Goal: Information Seeking & Learning: Learn about a topic

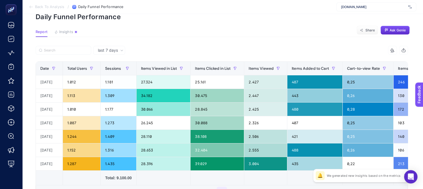
click at [66, 27] on article "Add to favorites false Notify me Create project Daily Funnel Performance Report…" at bounding box center [222, 115] width 401 height 258
click at [66, 31] on span "Insights" at bounding box center [66, 32] width 14 height 4
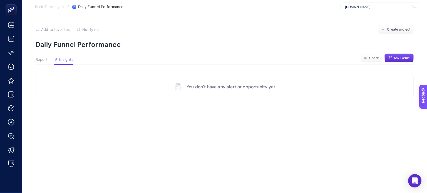
click at [40, 56] on article "Add to favorites false Notify me Create project Daily Funnel Performance Report…" at bounding box center [224, 103] width 405 height 179
click at [40, 59] on span "Report" at bounding box center [42, 60] width 12 height 4
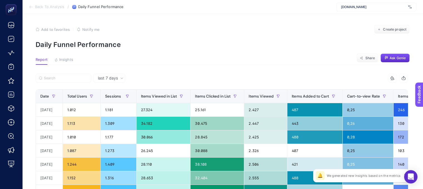
click at [37, 31] on icon "button" at bounding box center [37, 29] width 3 height 3
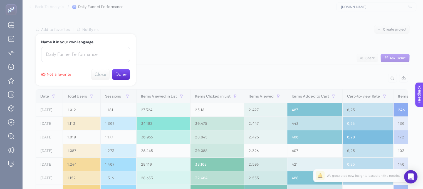
click at [119, 74] on button "Done" at bounding box center [121, 74] width 18 height 11
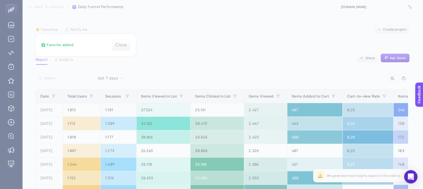
click at [203, 45] on div at bounding box center [211, 94] width 423 height 189
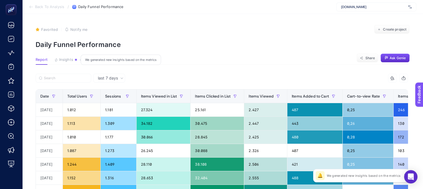
click at [67, 60] on span "Insights" at bounding box center [66, 60] width 14 height 4
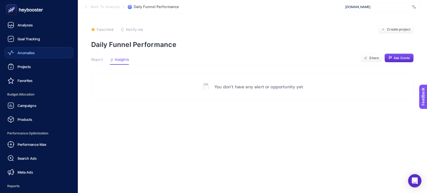
click at [26, 56] on div "Anomalies" at bounding box center [21, 53] width 27 height 7
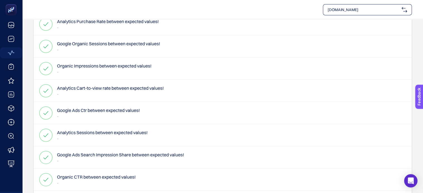
scroll to position [334, 0]
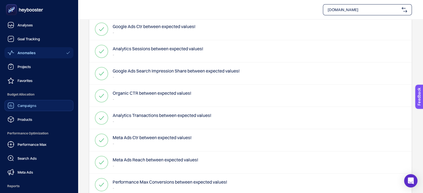
click at [49, 105] on link "Campaigns" at bounding box center [38, 105] width 69 height 11
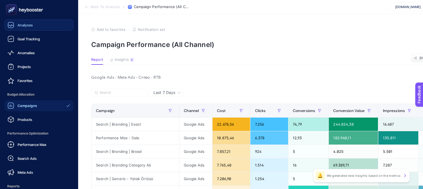
click at [41, 26] on link "Analyses" at bounding box center [38, 24] width 69 height 11
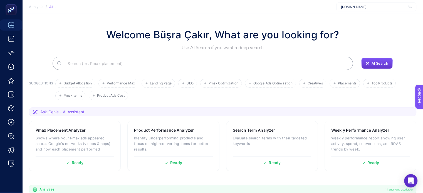
click at [372, 60] on button "AI Search" at bounding box center [376, 63] width 31 height 11
click at [381, 63] on span "AI Search" at bounding box center [379, 63] width 17 height 4
click at [99, 62] on input "Search" at bounding box center [205, 64] width 285 height 16
click at [411, 176] on div "Open Intercom Messenger" at bounding box center [411, 181] width 15 height 15
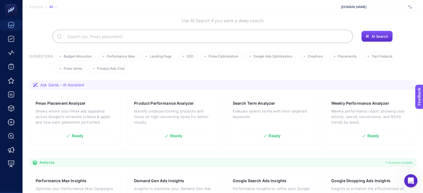
scroll to position [56, 0]
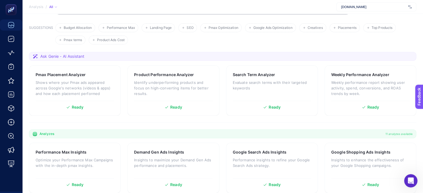
click at [46, 58] on span "Ask Genie - AI Assistant" at bounding box center [62, 57] width 44 height 6
click at [50, 55] on span "Ask Genie - AI Assistant" at bounding box center [62, 57] width 44 height 6
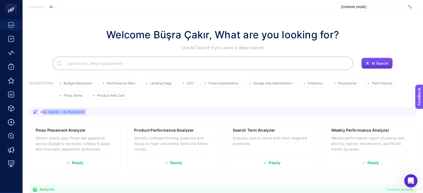
click at [379, 64] on span "AI Search" at bounding box center [379, 63] width 17 height 4
click at [408, 183] on icon "Open Intercom Messenger" at bounding box center [410, 180] width 9 height 9
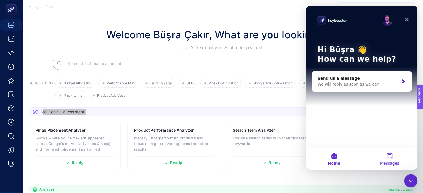
click at [388, 160] on button "Messages" at bounding box center [390, 159] width 56 height 22
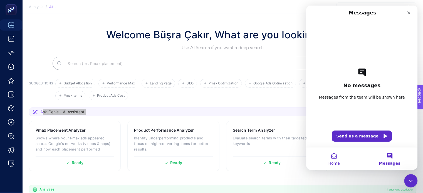
click at [334, 160] on button "Home" at bounding box center [334, 159] width 56 height 22
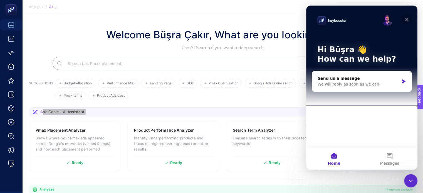
click at [407, 17] on icon "Close" at bounding box center [407, 19] width 4 height 4
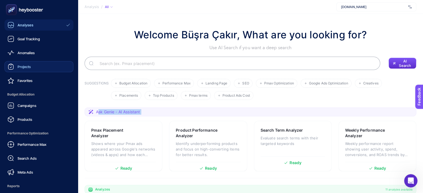
click at [36, 67] on link "Projects" at bounding box center [38, 66] width 69 height 11
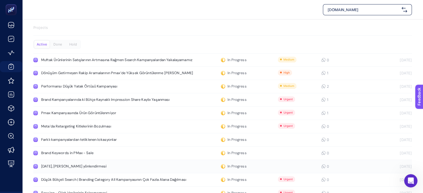
scroll to position [55, 0]
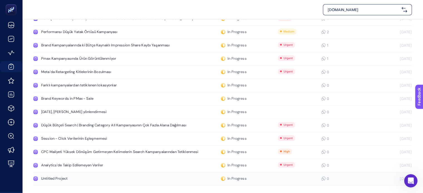
click at [57, 178] on div "Untitled Project" at bounding box center [105, 179] width 129 height 4
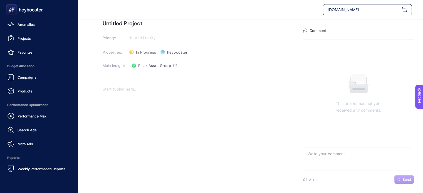
scroll to position [63, 0]
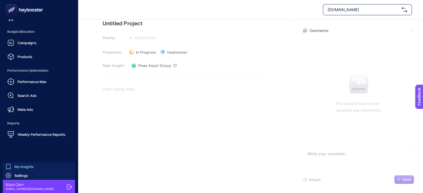
click at [29, 166] on span "My Insights" at bounding box center [23, 167] width 19 height 4
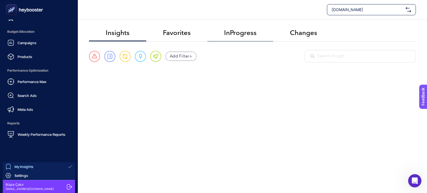
scroll to position [29, 0]
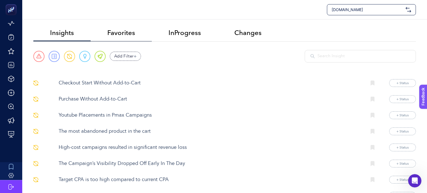
click at [137, 36] on li "Favorites" at bounding box center [121, 33] width 61 height 16
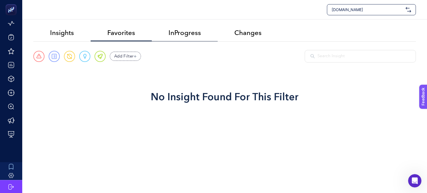
click at [182, 34] on span "InProgress" at bounding box center [185, 33] width 33 height 8
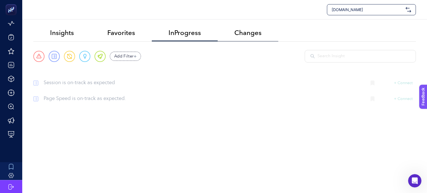
click at [237, 34] on span "Changes" at bounding box center [248, 33] width 27 height 8
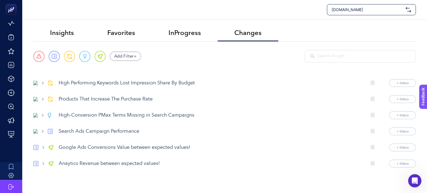
click at [163, 82] on p "High Performing Keywords Lost Impression Share By Budget" at bounding box center [211, 84] width 304 height 8
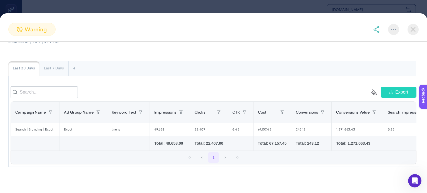
click at [57, 67] on div "Last 7 Days" at bounding box center [54, 68] width 29 height 14
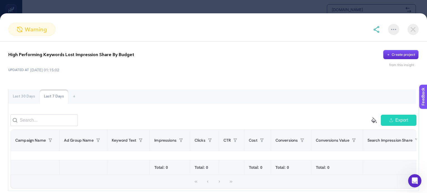
click at [415, 31] on img at bounding box center [413, 29] width 11 height 11
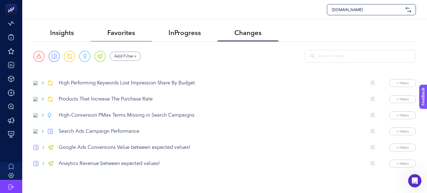
click at [104, 32] on li "Favorites" at bounding box center [121, 33] width 61 height 16
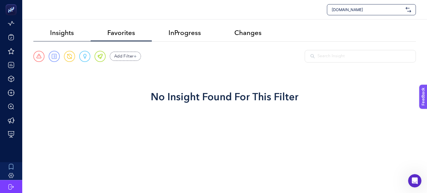
click at [67, 32] on span "Insights" at bounding box center [62, 33] width 24 height 8
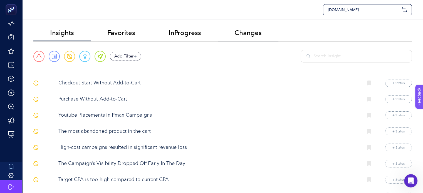
click at [248, 29] on span "Changes" at bounding box center [248, 33] width 27 height 8
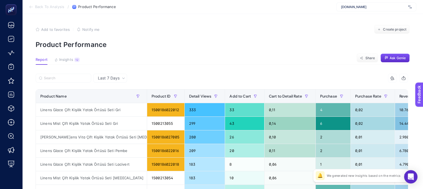
click at [37, 30] on icon "button" at bounding box center [38, 30] width 4 height 4
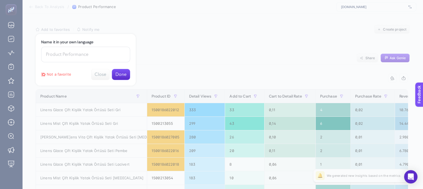
click at [117, 73] on button "Done" at bounding box center [121, 74] width 18 height 11
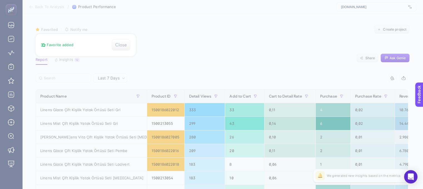
click at [176, 171] on div at bounding box center [211, 94] width 423 height 189
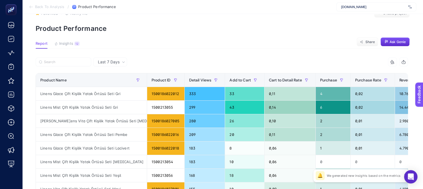
scroll to position [28, 0]
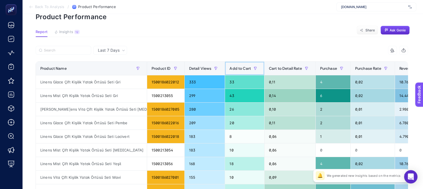
click at [231, 65] on div "Add to Cart" at bounding box center [245, 68] width 30 height 9
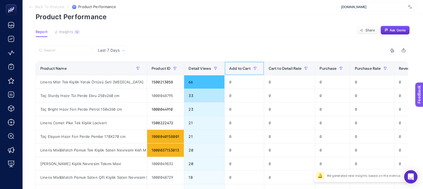
click at [239, 66] on span "Add to Cart" at bounding box center [239, 68] width 21 height 4
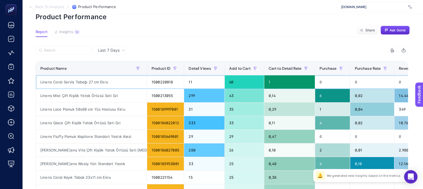
click at [85, 82] on div "Linens Coral Servis Tabağı 27 cm Ekru" at bounding box center [91, 81] width 111 height 13
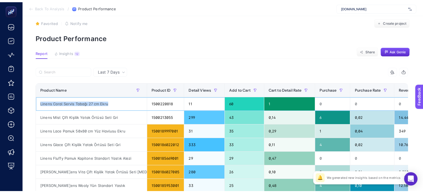
scroll to position [0, 0]
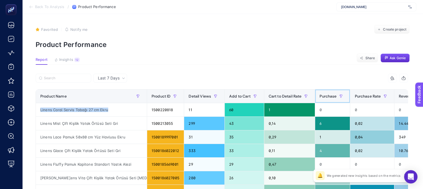
click at [320, 99] on div "Purchase" at bounding box center [333, 96] width 26 height 9
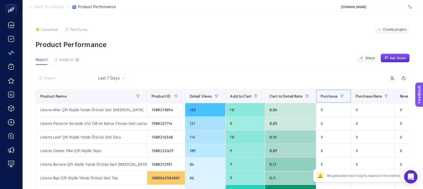
click at [325, 98] on span "Purchase" at bounding box center [329, 96] width 17 height 4
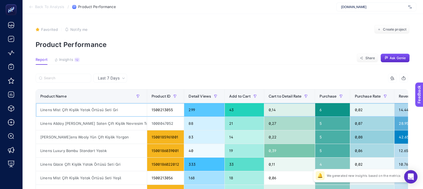
click at [83, 109] on div "Linens Mist Çift Kişilik Yatak Örtüsü Seti Gri" at bounding box center [91, 109] width 111 height 13
click at [70, 112] on div "Linens Mist Çift Kişilik Yatak Örtüsü Seti Gri" at bounding box center [91, 109] width 111 height 13
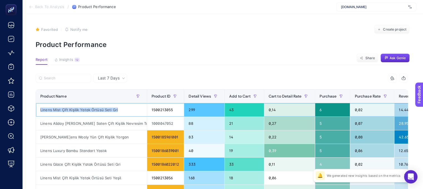
click at [70, 112] on div "Linens Mist Çift Kişilik Yatak Örtüsü Seti Gri" at bounding box center [91, 109] width 111 height 13
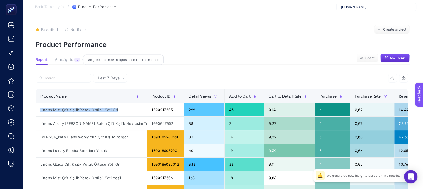
click at [61, 59] on span "Insights" at bounding box center [66, 60] width 14 height 4
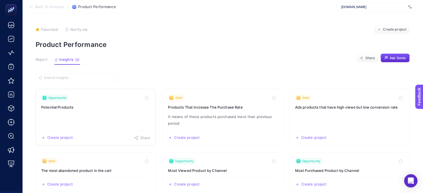
scroll to position [56, 0]
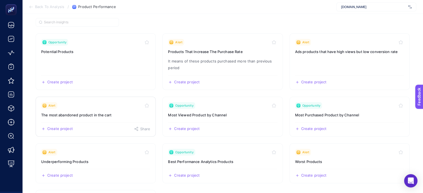
click at [97, 118] on link "Alert The most abandoned product in the cart Create project Share" at bounding box center [96, 117] width 120 height 40
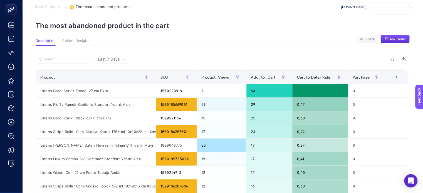
scroll to position [28, 0]
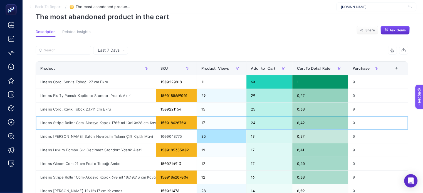
click at [60, 122] on div "Linens Stripe Roller Cam-Akasya Kapak 1700 ml 10x10x28 cm Kavanoz" at bounding box center [96, 122] width 120 height 13
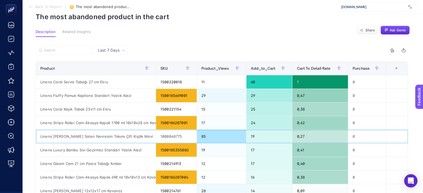
click at [138, 134] on div "Linens [PERSON_NAME] Saten Nevresim Takımı Çift Kişilik Mavi" at bounding box center [96, 136] width 120 height 13
copy tr "Linens [PERSON_NAME] Saten Nevresim Takımı Çift Kişilik Mavi"
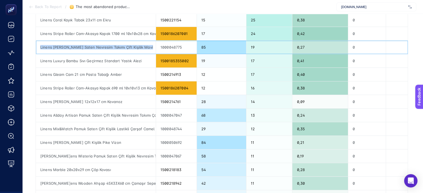
scroll to position [139, 0]
